Goal: Task Accomplishment & Management: Use online tool/utility

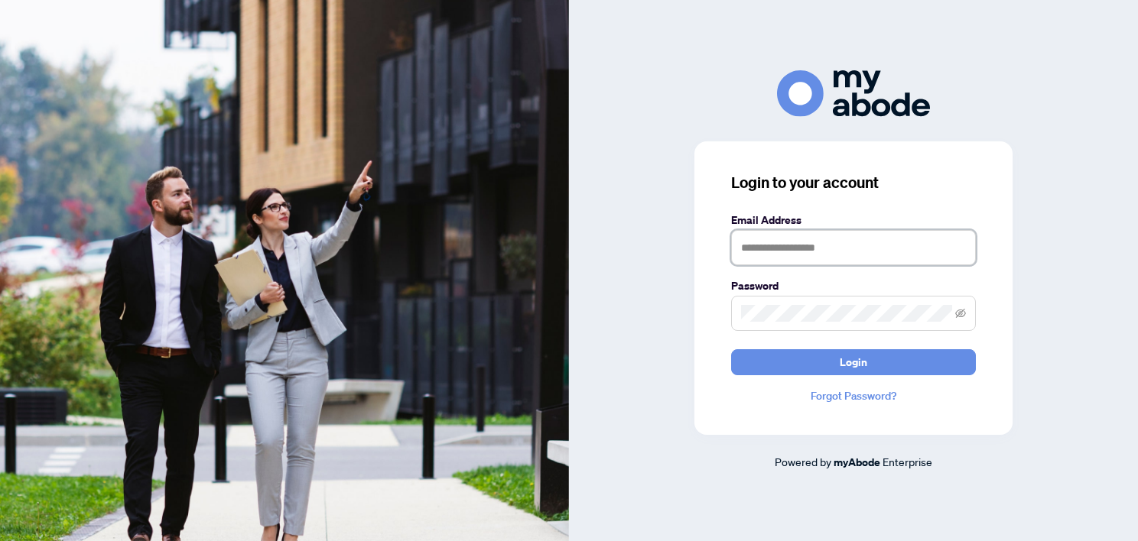
click at [758, 257] on input "text" at bounding box center [853, 247] width 245 height 35
type input "**********"
click at [731, 349] on button "Login" at bounding box center [853, 362] width 245 height 26
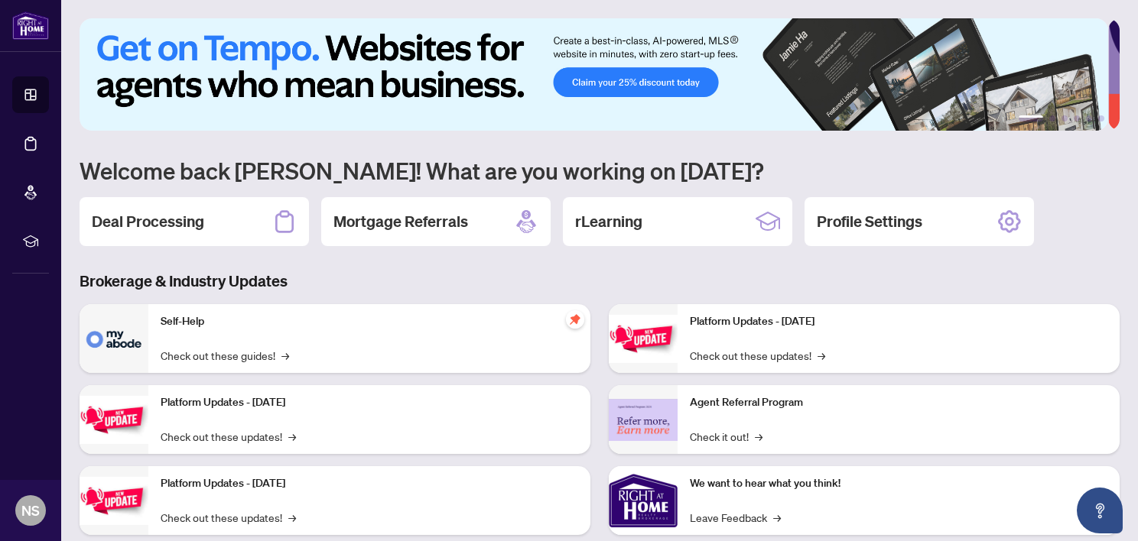
click at [211, 219] on div "Deal Processing" at bounding box center [194, 221] width 229 height 49
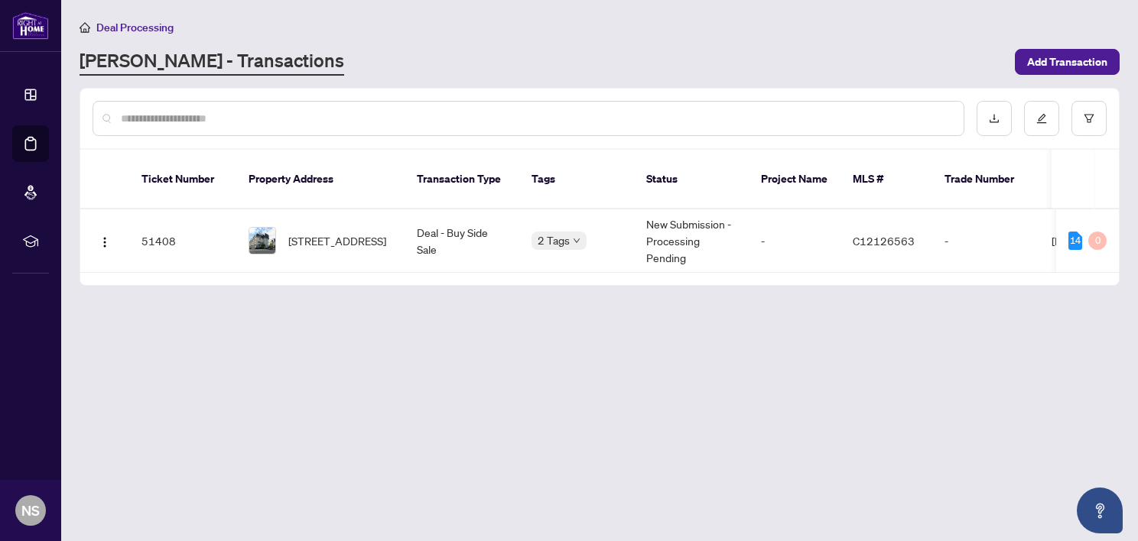
click at [577, 232] on div "2 Tags" at bounding box center [558, 241] width 55 height 18
click at [440, 229] on td "Deal - Buy Side Sale" at bounding box center [461, 240] width 115 height 63
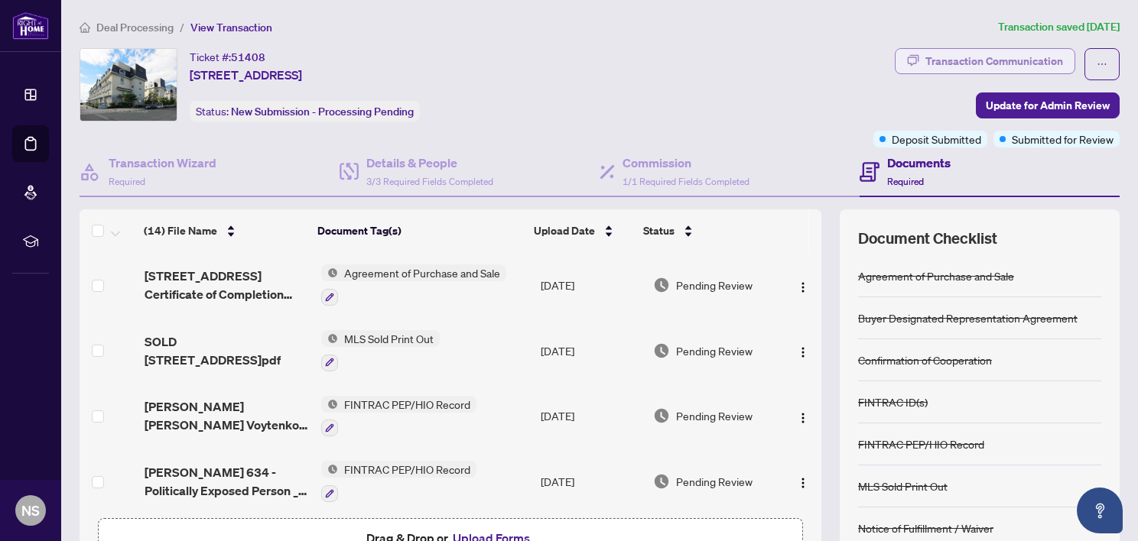
click at [1027, 54] on div "Transaction Communication" at bounding box center [994, 61] width 138 height 24
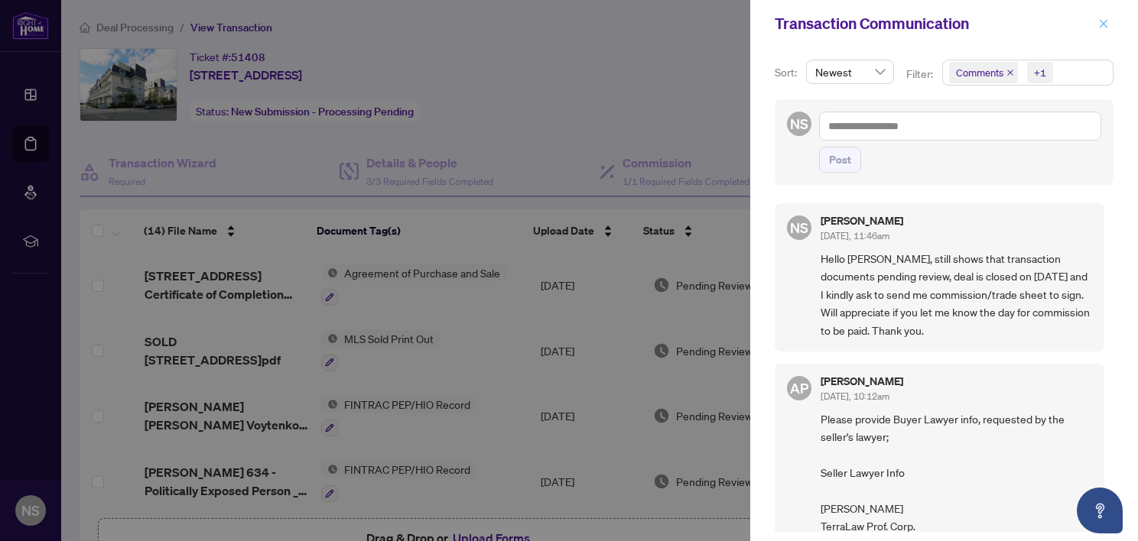
click at [1101, 25] on icon "close" at bounding box center [1103, 23] width 11 height 11
